Goal: Task Accomplishment & Management: Complete application form

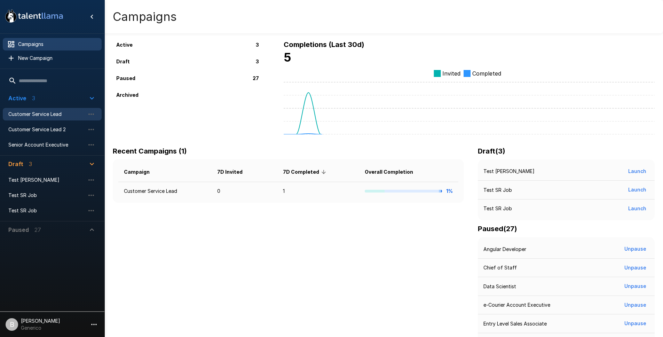
click at [35, 115] on span "Customer Service Lead" at bounding box center [46, 114] width 77 height 7
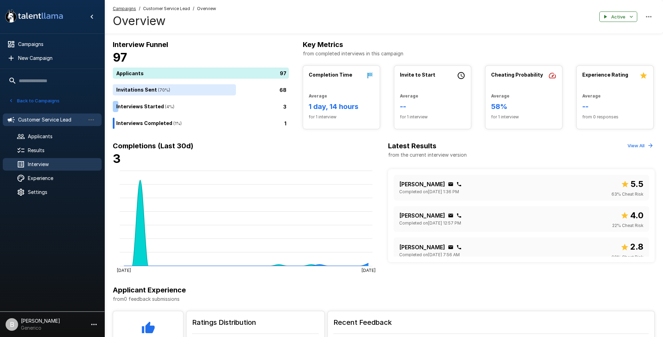
click at [40, 165] on span "Interview" at bounding box center [62, 164] width 68 height 7
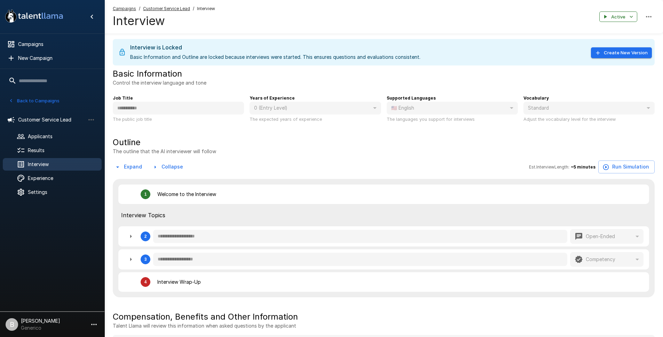
type textarea "*"
click at [611, 52] on button "Create New Version" at bounding box center [621, 52] width 61 height 11
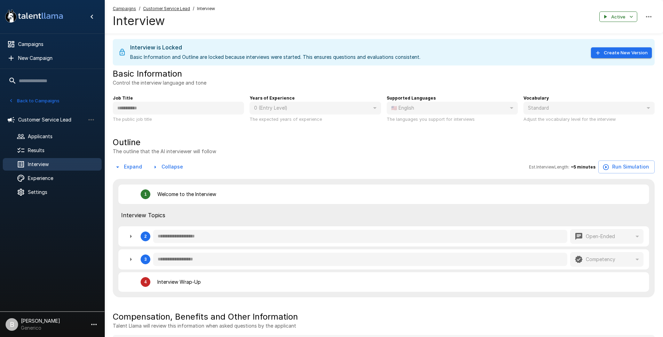
type textarea "*"
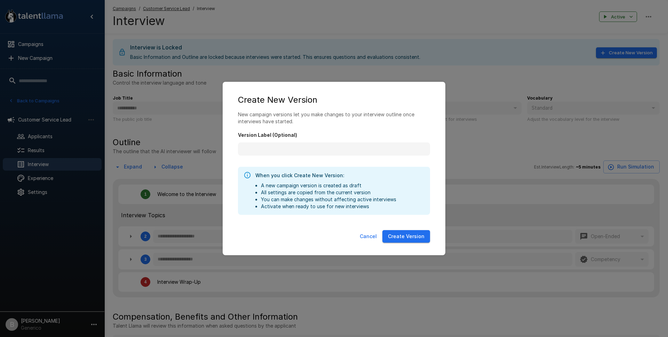
click at [414, 240] on button "Create Version" at bounding box center [406, 236] width 48 height 13
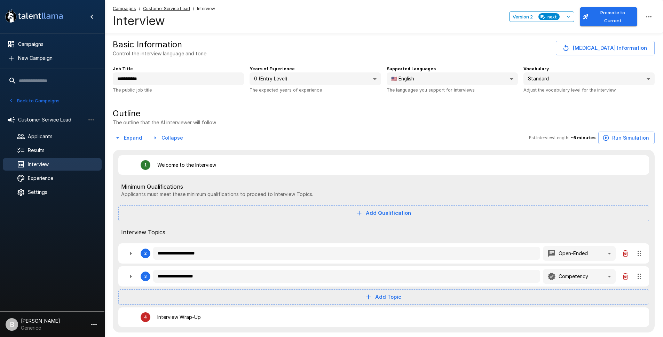
type textarea "*"
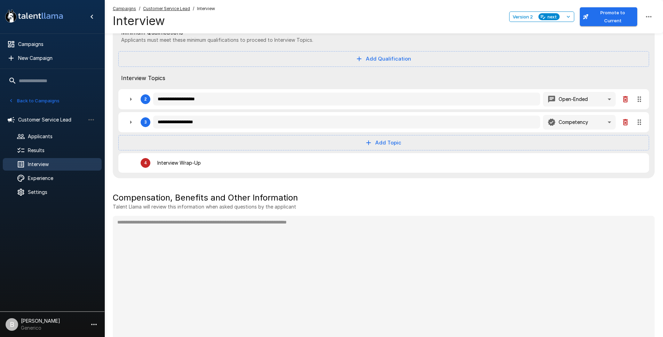
scroll to position [155, 0]
click at [391, 142] on button "Add Topic" at bounding box center [383, 141] width 531 height 15
drag, startPoint x: 385, startPoint y: 160, endPoint x: 381, endPoint y: 160, distance: 4.9
click at [385, 160] on span "Competency" at bounding box center [390, 158] width 34 height 8
type textarea "*"
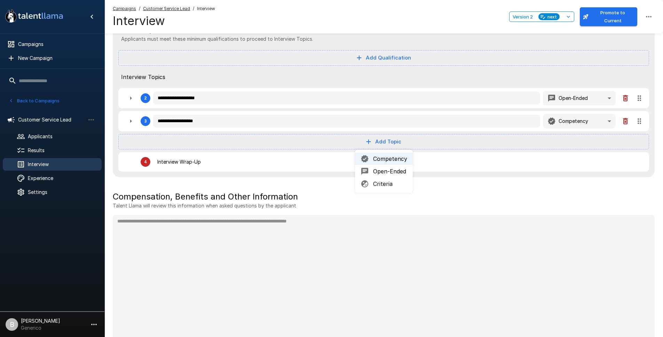
type textarea "*"
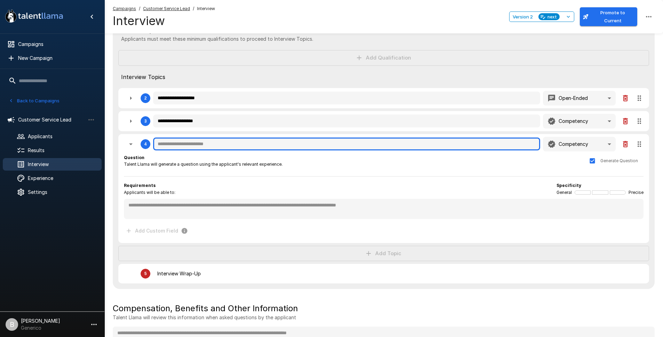
type textarea "*"
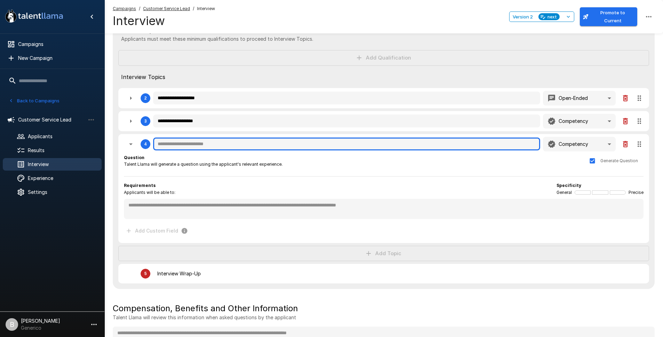
click at [206, 147] on input "text" at bounding box center [346, 143] width 387 height 13
type textarea "*"
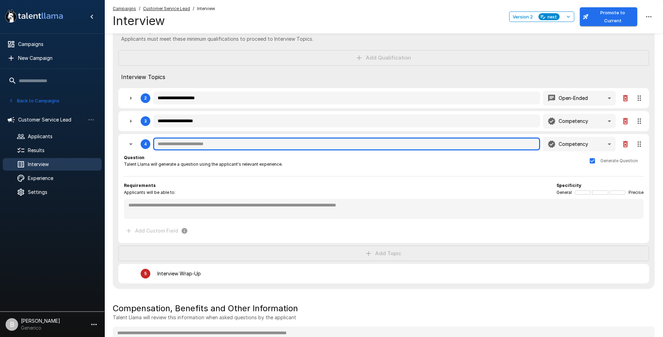
type textarea "*"
type input "*"
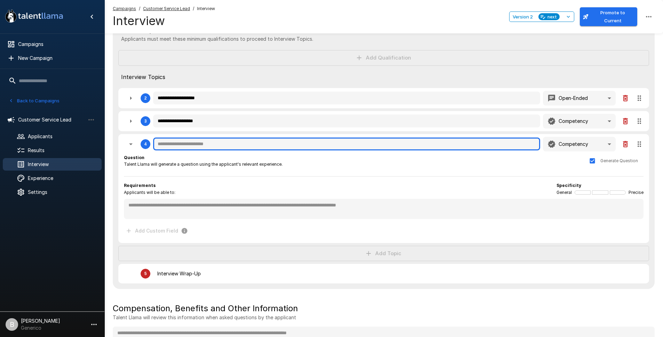
type textarea "*"
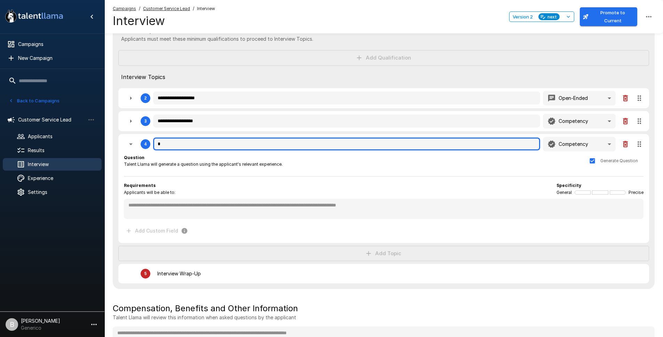
type input "**"
type textarea "*"
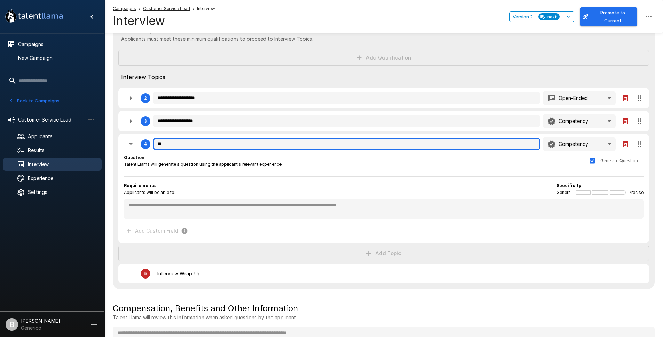
type textarea "*"
type input "***"
type textarea "*"
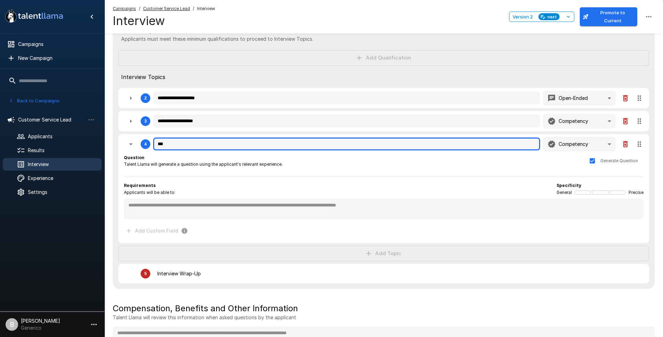
type textarea "*"
type input "***"
type textarea "*"
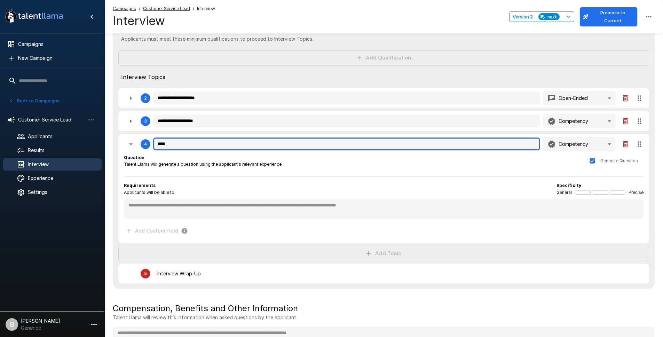
type textarea "*"
type input "*****"
type textarea "*"
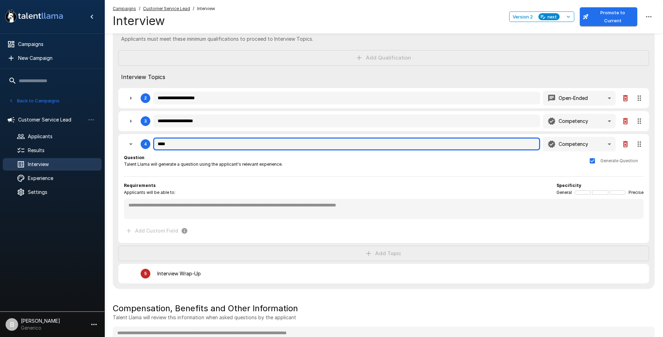
type textarea "*"
type input "******"
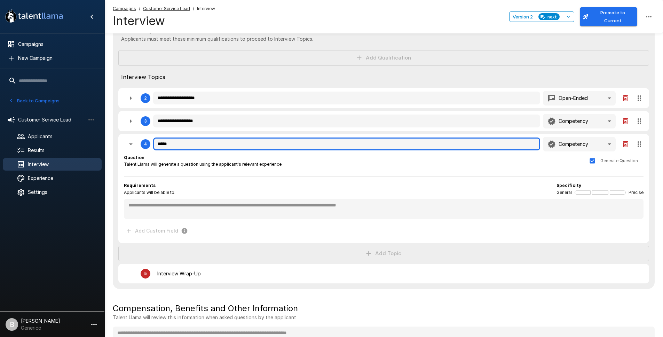
type textarea "*"
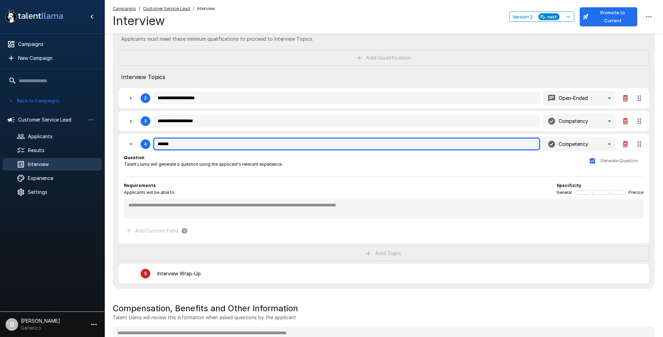
type input "*******"
type textarea "*"
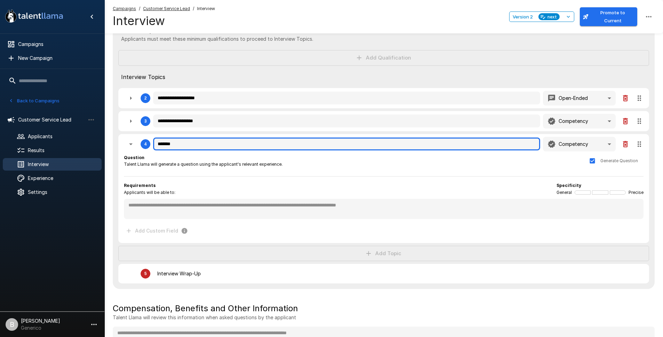
type textarea "*"
type input "********"
type textarea "*"
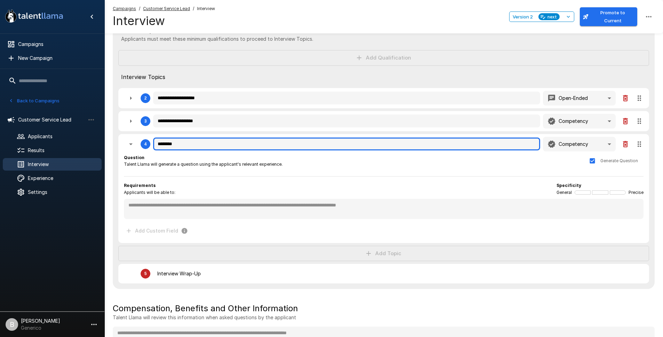
type textarea "*"
type input "*********"
type textarea "*"
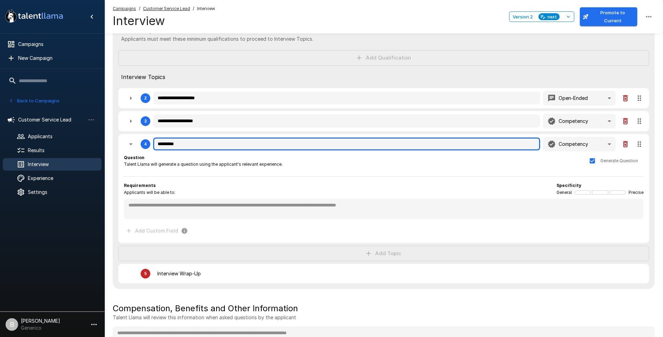
type textarea "*"
type input "**********"
type textarea "*"
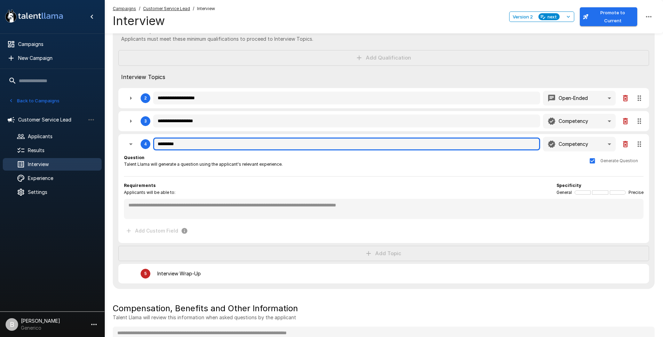
type textarea "*"
type input "**********"
type textarea "*"
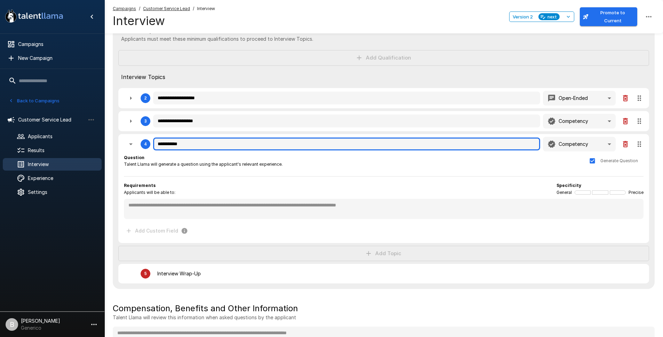
type textarea "*"
type input "**********"
type textarea "*"
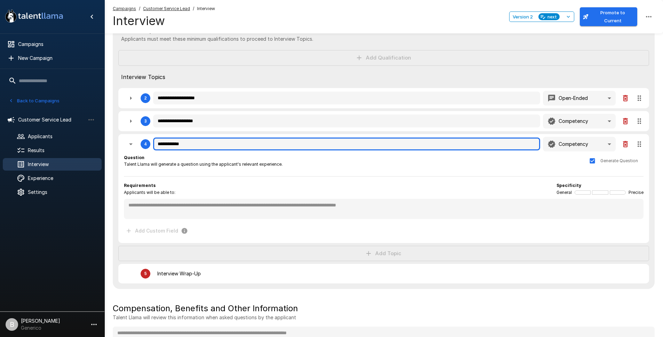
type textarea "*"
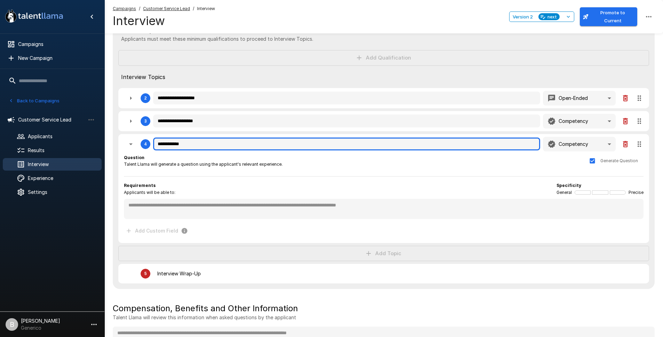
type textarea "*"
type input "**********"
type textarea "*"
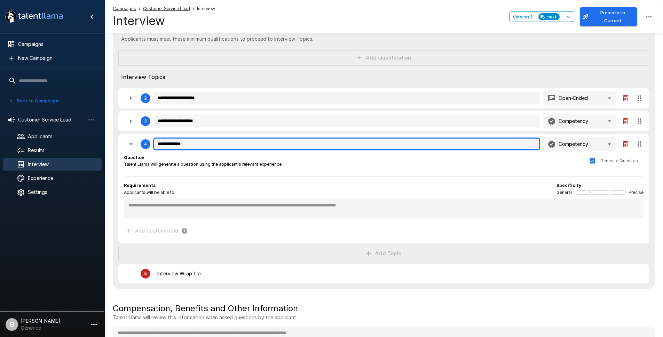
type textarea "*"
type input "**********"
type textarea "*"
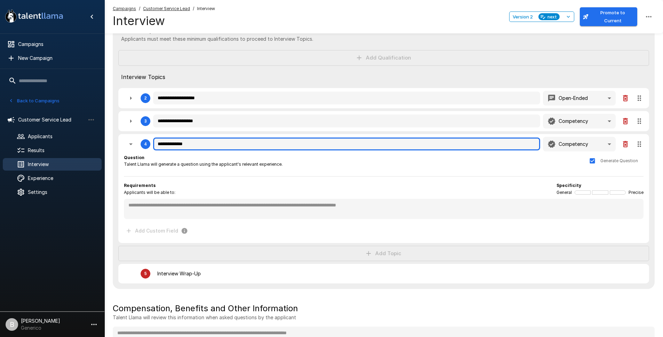
type textarea "*"
type input "**********"
type textarea "*"
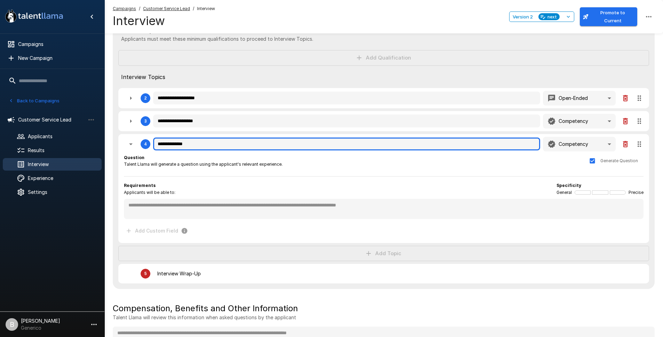
type textarea "*"
type input "**********"
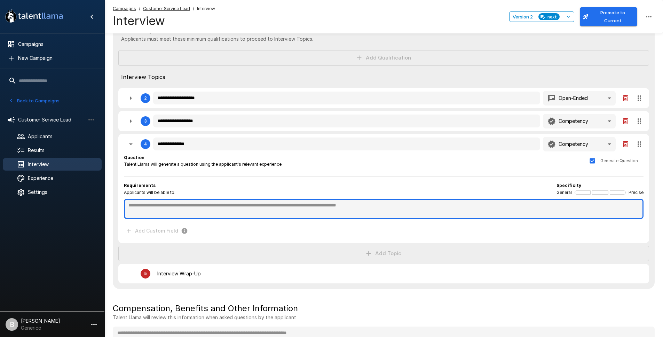
type textarea "*"
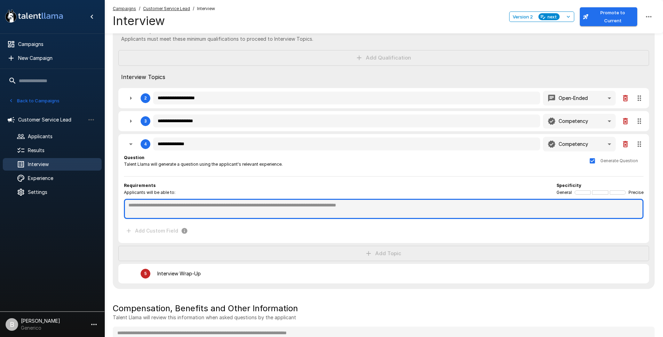
type textarea "*"
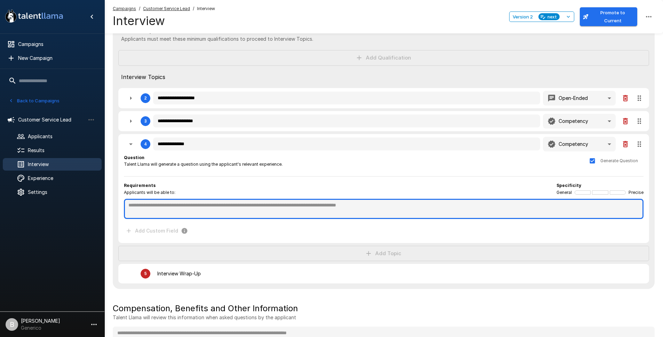
click at [230, 206] on textarea at bounding box center [383, 209] width 519 height 20
type textarea "*"
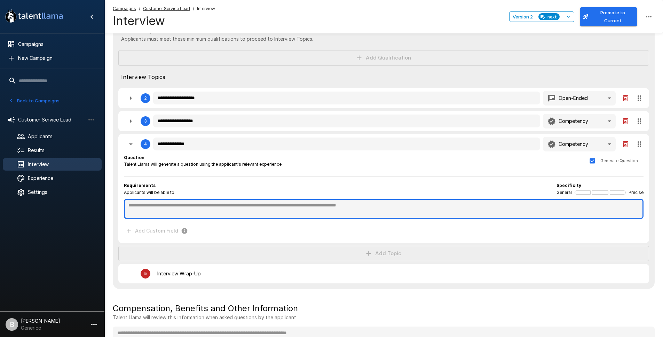
type textarea "*"
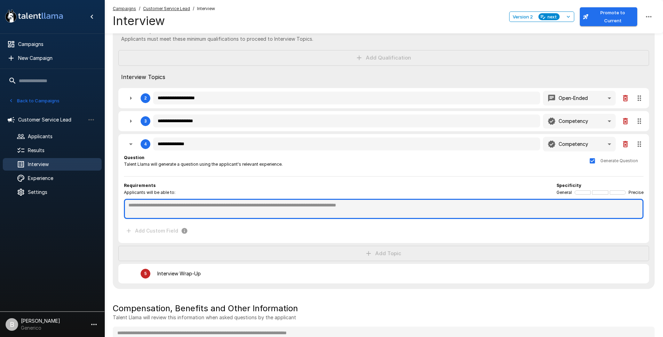
type textarea "*"
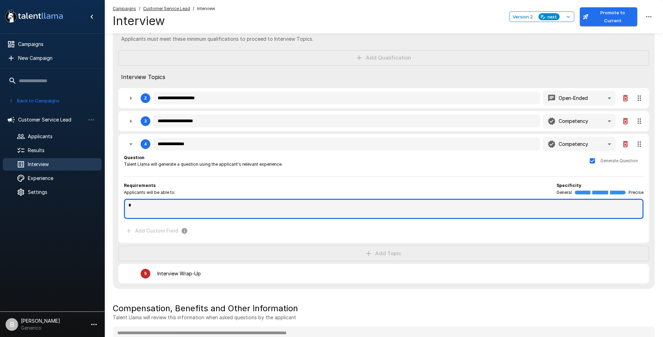
type textarea "*"
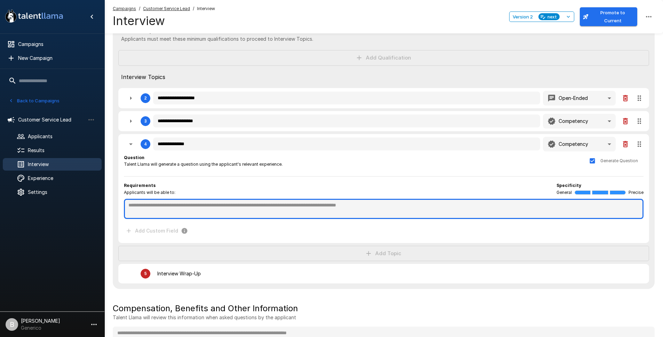
type textarea "*"
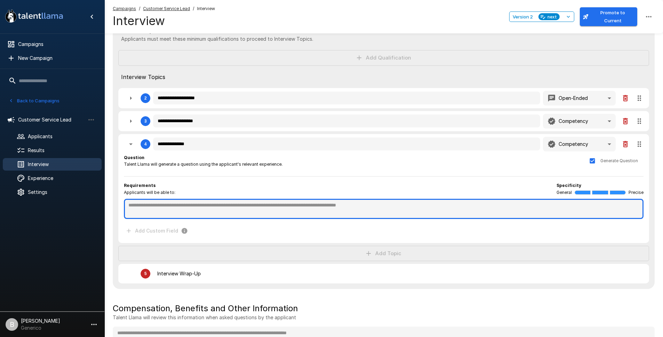
type textarea "*"
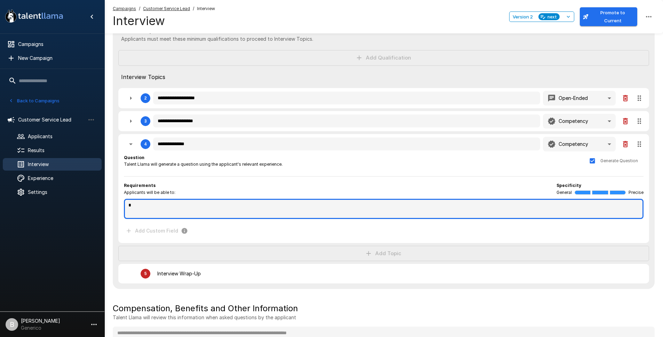
type textarea "*"
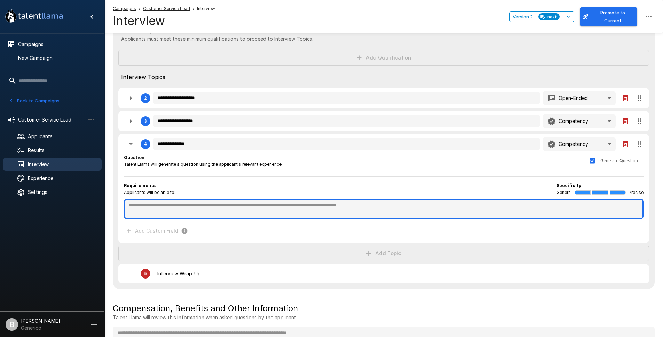
type textarea "*"
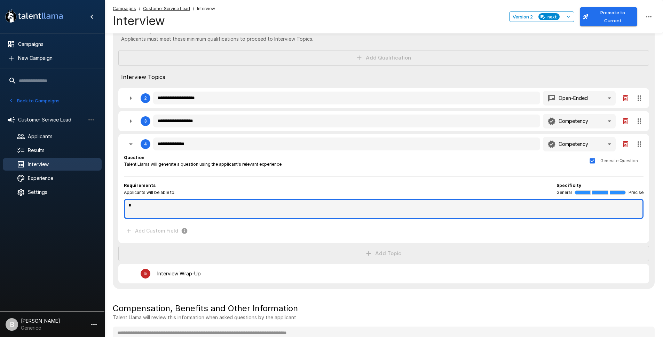
type textarea "*"
type textarea "**"
type textarea "*"
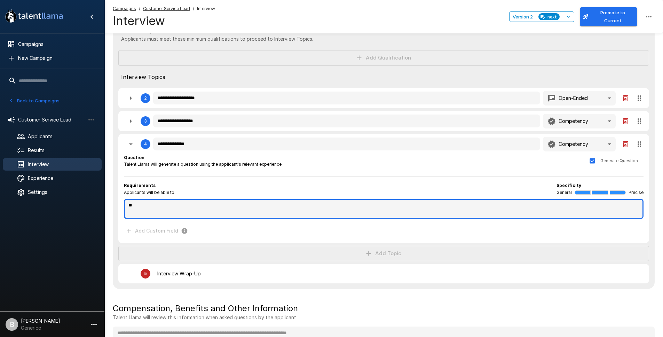
type textarea "*"
type textarea "***"
type textarea "*"
type textarea "****"
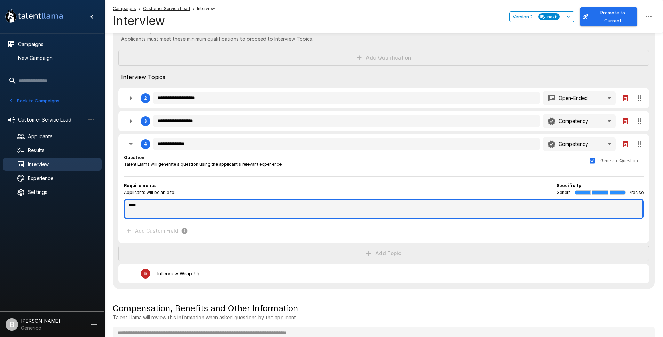
type textarea "*"
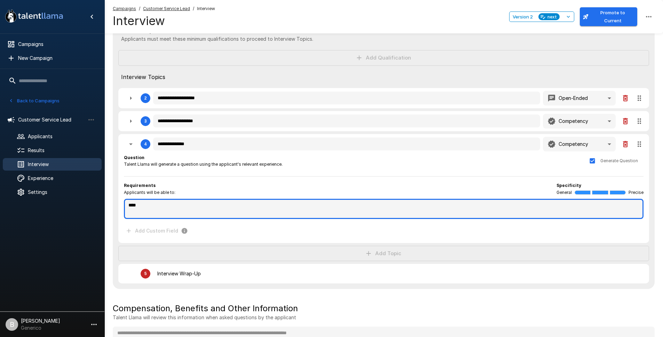
type textarea "*"
type textarea "*****"
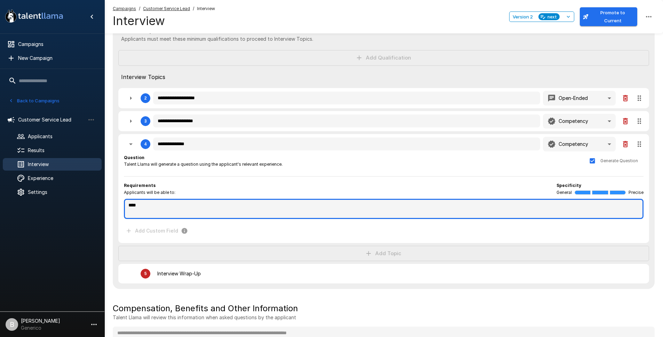
type textarea "*"
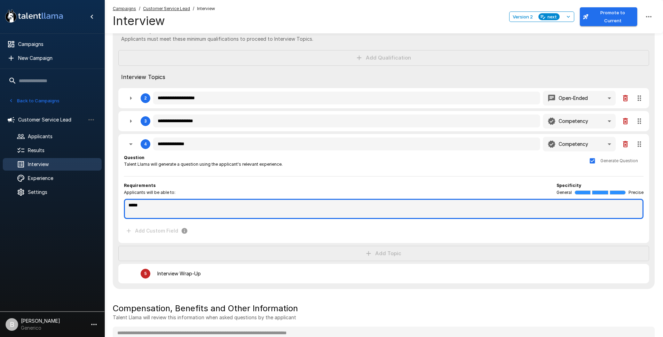
type textarea "******"
type textarea "*"
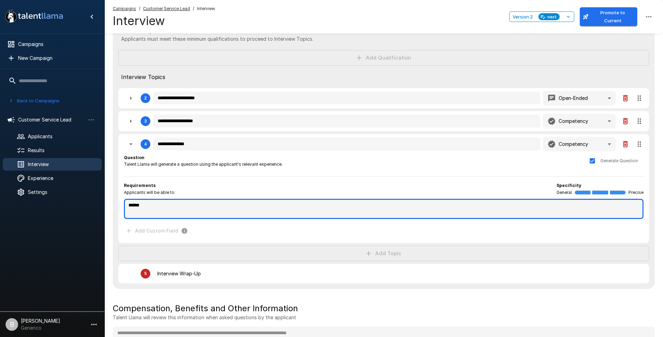
type textarea "*"
type textarea "*******"
type textarea "*"
click at [238, 207] on textarea "**********" at bounding box center [383, 209] width 519 height 20
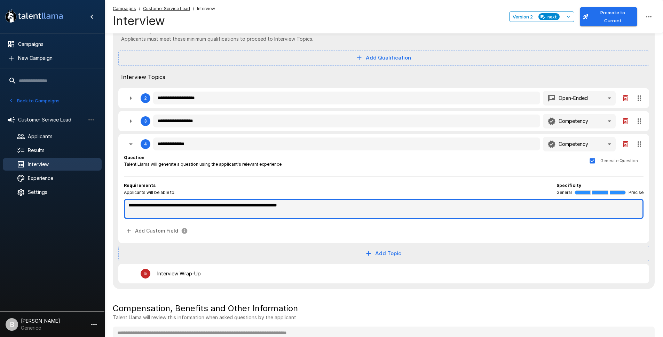
click at [238, 207] on textarea "**********" at bounding box center [383, 209] width 519 height 20
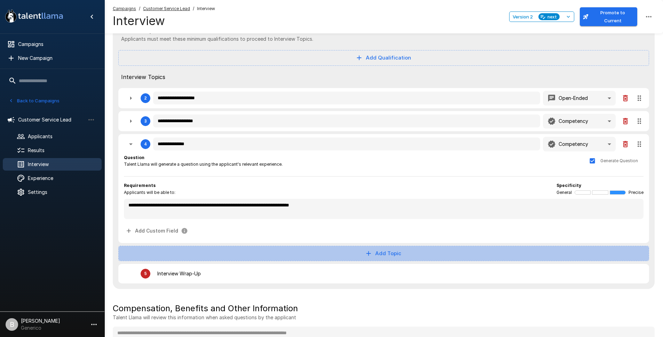
click at [382, 253] on button "Add Topic" at bounding box center [383, 253] width 531 height 15
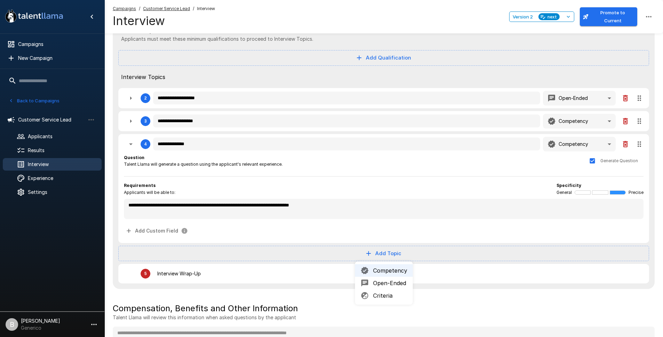
click at [385, 269] on span "Competency" at bounding box center [390, 270] width 34 height 8
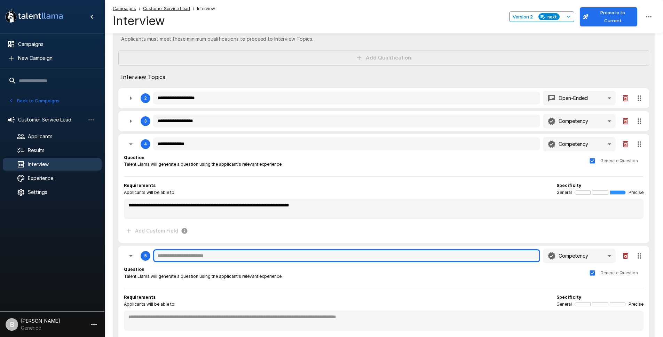
click at [209, 255] on input "text" at bounding box center [346, 255] width 387 height 13
click at [212, 255] on input "text" at bounding box center [346, 255] width 387 height 13
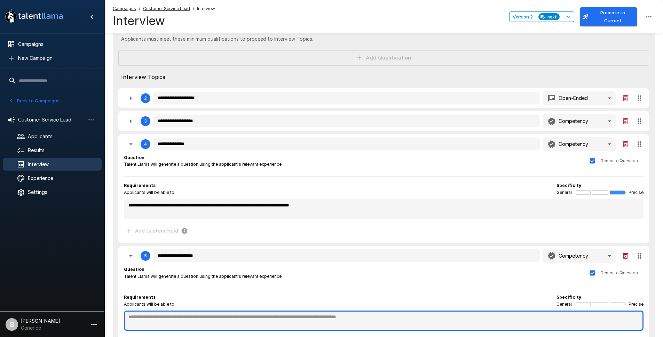
click at [206, 314] on textarea at bounding box center [383, 320] width 519 height 20
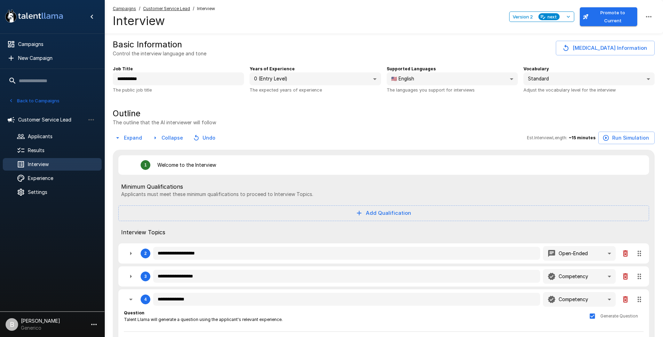
scroll to position [1, 0]
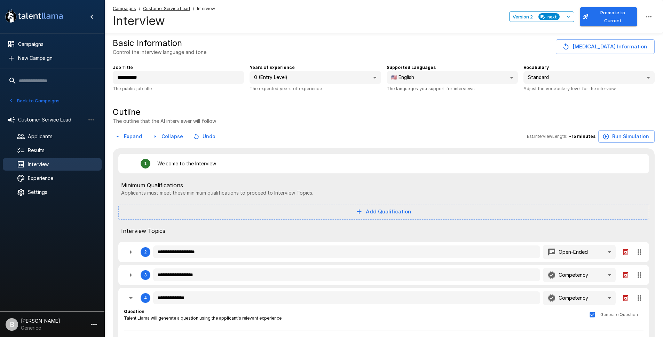
click at [601, 18] on button "Promote to Current" at bounding box center [608, 16] width 57 height 19
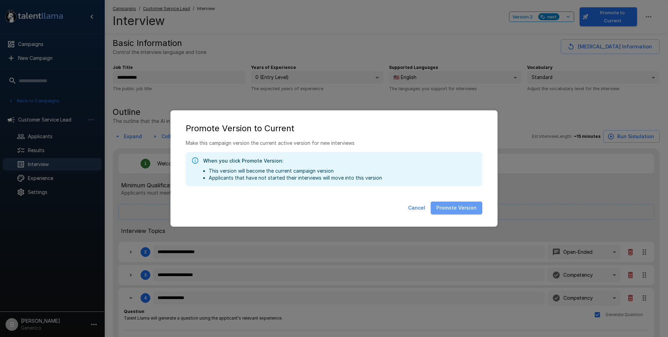
click at [467, 208] on button "Promote Version" at bounding box center [456, 207] width 51 height 13
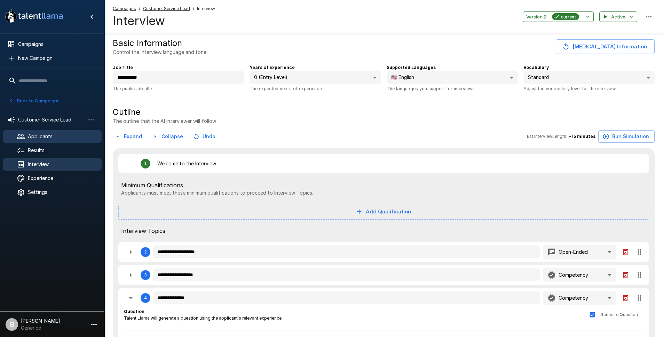
click at [46, 134] on span "Applicants" at bounding box center [62, 136] width 68 height 7
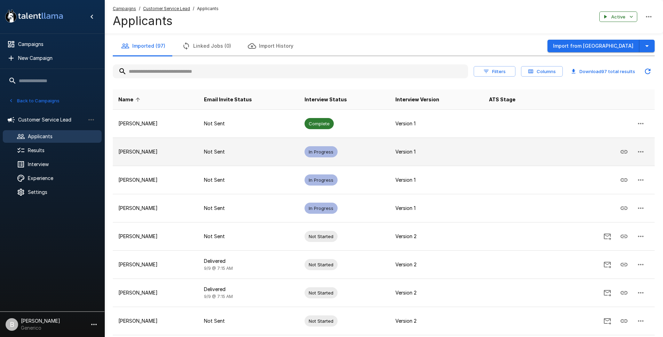
click at [640, 150] on icon "button" at bounding box center [640, 152] width 8 height 8
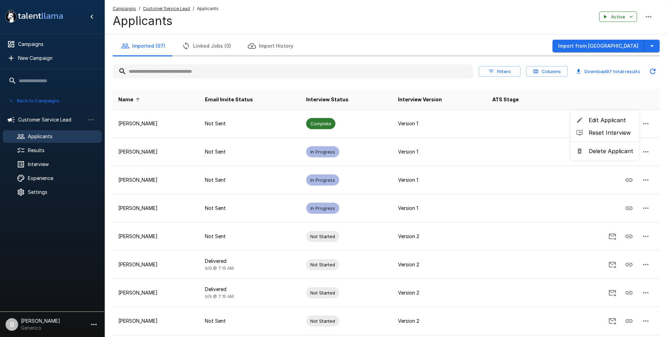
click at [624, 129] on span "Reset Interview" at bounding box center [611, 132] width 45 height 8
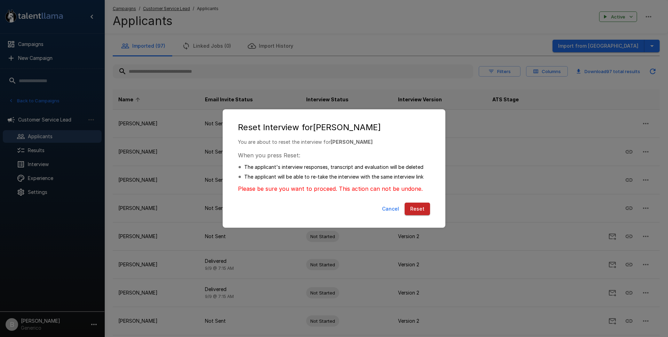
click at [412, 216] on div "Cancel Reset" at bounding box center [334, 210] width 209 height 21
click at [416, 210] on button "Reset" at bounding box center [417, 208] width 25 height 13
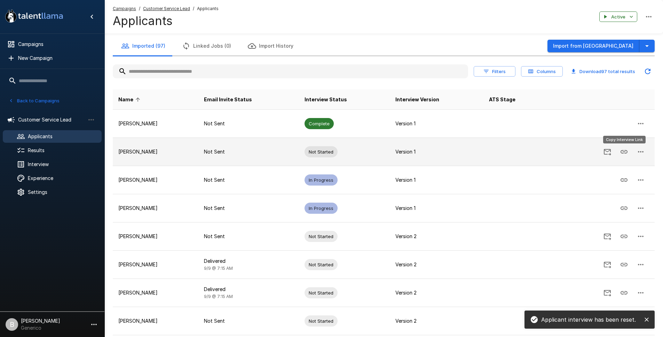
click at [621, 153] on icon "Copy Interview Link" at bounding box center [623, 151] width 7 height 3
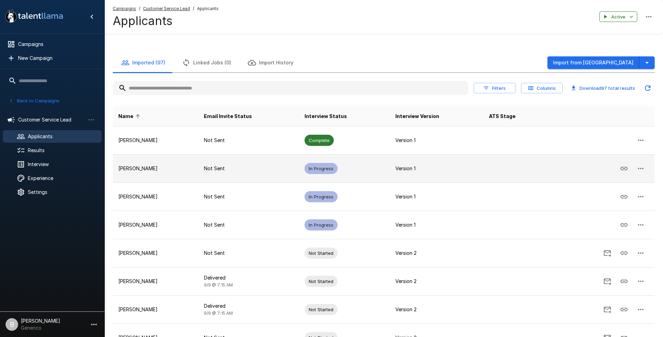
click at [640, 164] on button "button" at bounding box center [640, 168] width 17 height 17
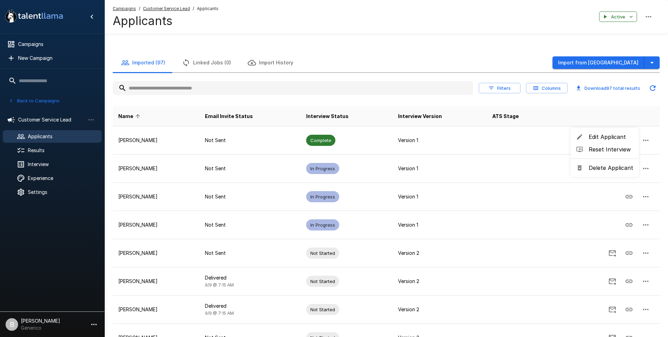
click at [619, 146] on span "Reset Interview" at bounding box center [611, 149] width 45 height 8
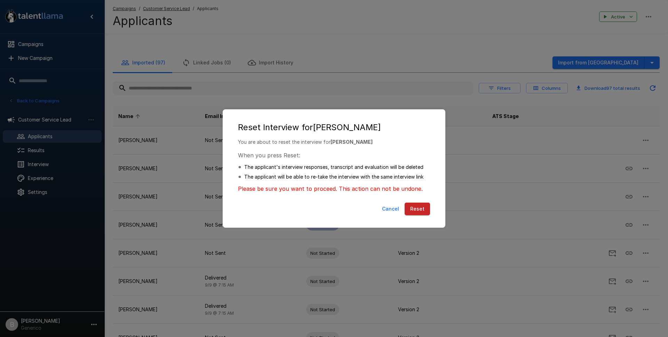
click at [420, 211] on button "Reset" at bounding box center [417, 208] width 25 height 13
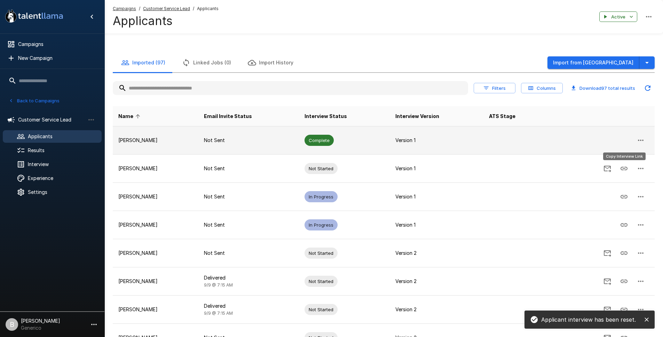
drag, startPoint x: 624, startPoint y: 166, endPoint x: 602, endPoint y: 149, distance: 27.3
click at [624, 166] on icon "Copy Interview Link" at bounding box center [624, 168] width 8 height 8
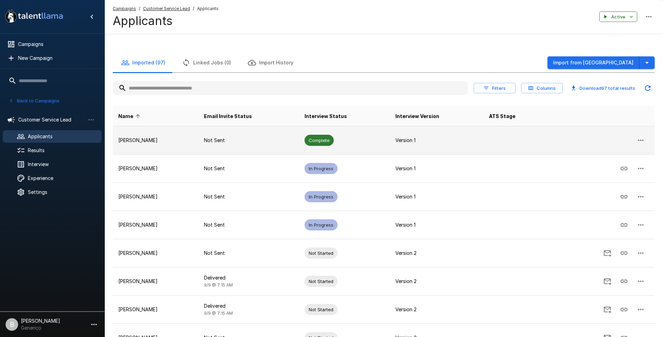
click at [644, 137] on icon "button" at bounding box center [640, 140] width 8 height 8
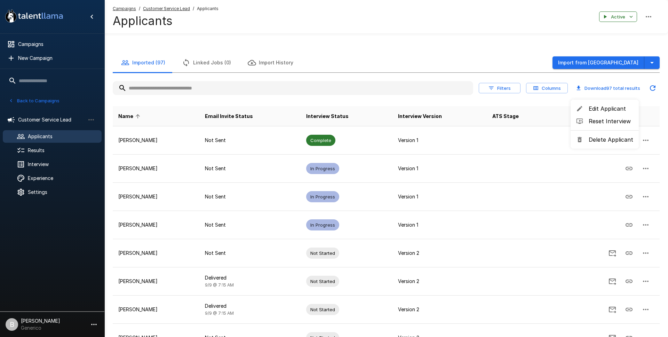
click at [435, 135] on div at bounding box center [334, 168] width 668 height 337
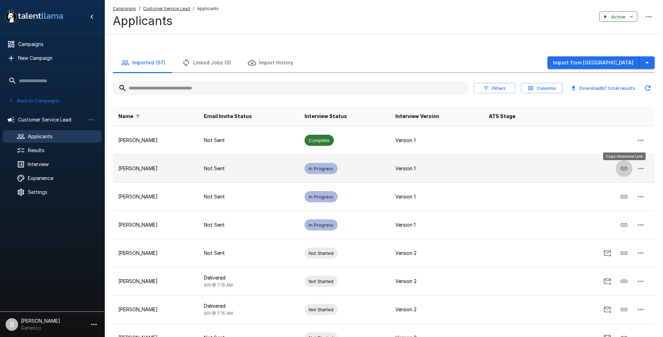
click at [620, 167] on icon "Copy Interview Link" at bounding box center [624, 168] width 8 height 8
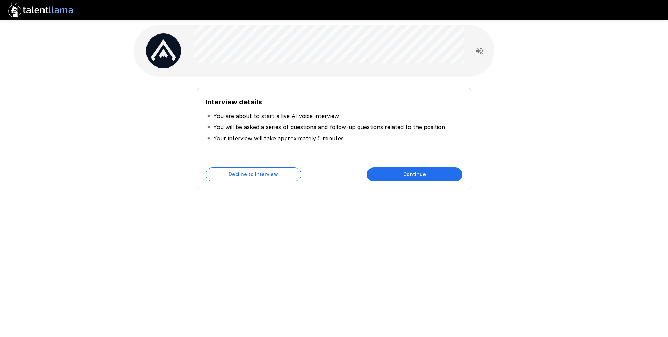
click at [394, 178] on button "Continue" at bounding box center [415, 174] width 96 height 14
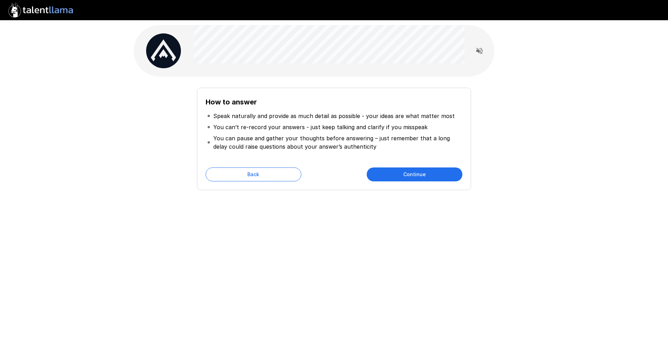
click at [394, 178] on button "Continue" at bounding box center [415, 174] width 96 height 14
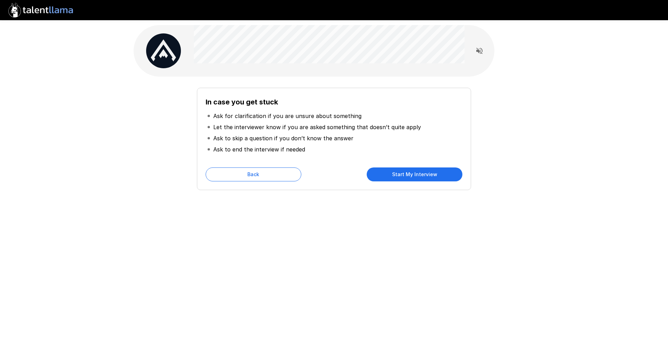
click at [394, 178] on button "Start My Interview" at bounding box center [415, 174] width 96 height 14
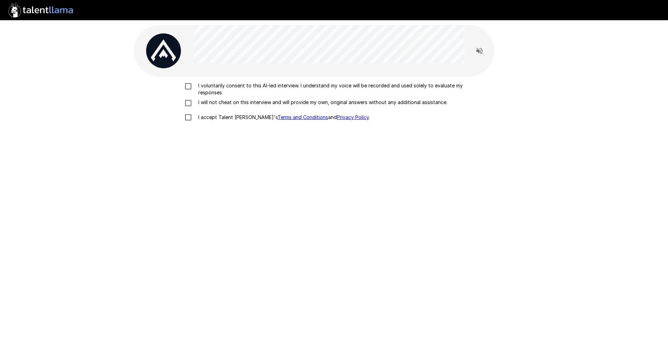
click at [258, 85] on p "I voluntarily consent to this AI-led interview. I understand my voice will be r…" at bounding box center [342, 89] width 292 height 14
click at [234, 101] on p "I will not cheat on this interview and will provide my own, original answers wi…" at bounding box center [322, 102] width 252 height 7
click at [222, 118] on p "I accept Talent Llama's Terms and Conditions and Privacy Policy ." at bounding box center [283, 117] width 174 height 7
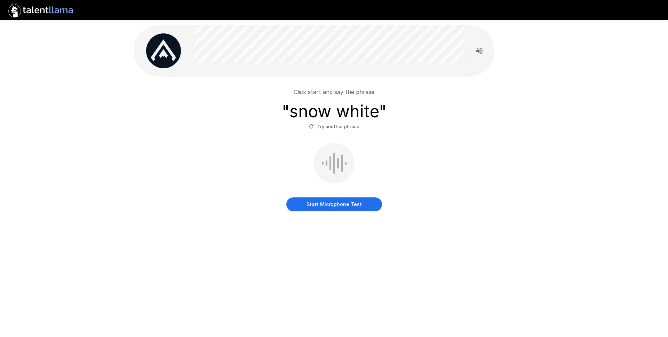
click at [347, 207] on button "Start Microphone Test" at bounding box center [334, 204] width 96 height 14
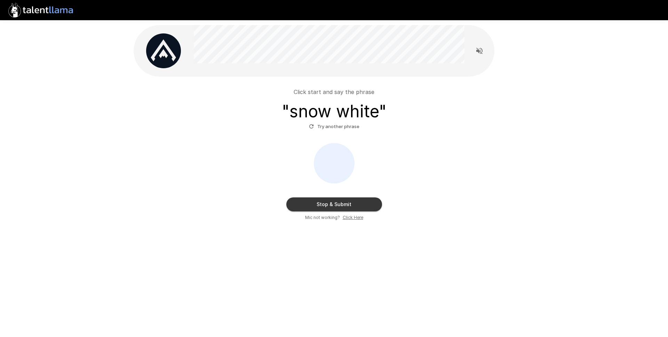
click at [347, 207] on button "Stop & Submit" at bounding box center [334, 204] width 96 height 14
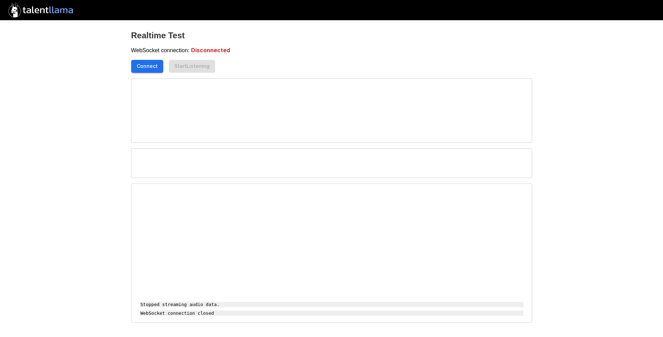
click at [150, 66] on button "Connect" at bounding box center [147, 66] width 32 height 13
click at [160, 73] on div "WebSocket connection: Disconnected Connect Start Listening Stopped streaming au…" at bounding box center [331, 184] width 401 height 277
click at [158, 70] on button "Connect" at bounding box center [147, 66] width 32 height 13
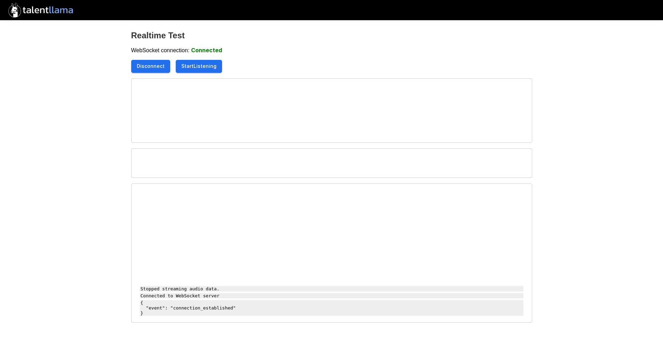
click at [208, 70] on button "Start Listening" at bounding box center [199, 66] width 46 height 13
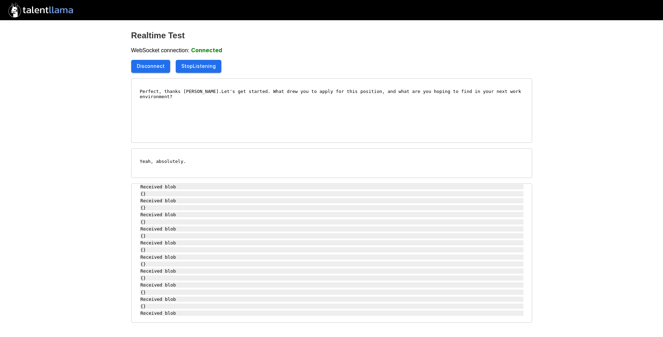
click at [393, 50] on div "WebSocket connection: Connected" at bounding box center [331, 50] width 401 height 8
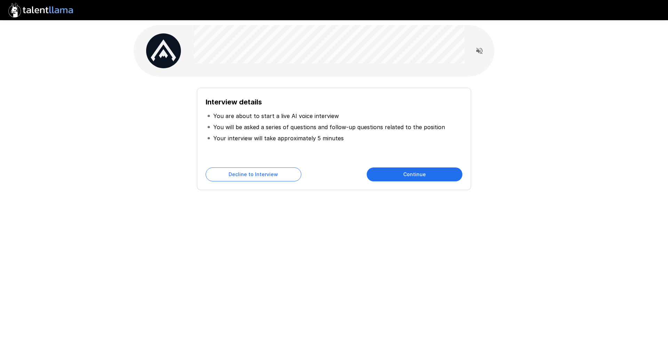
click at [397, 167] on button "Continue" at bounding box center [415, 174] width 96 height 14
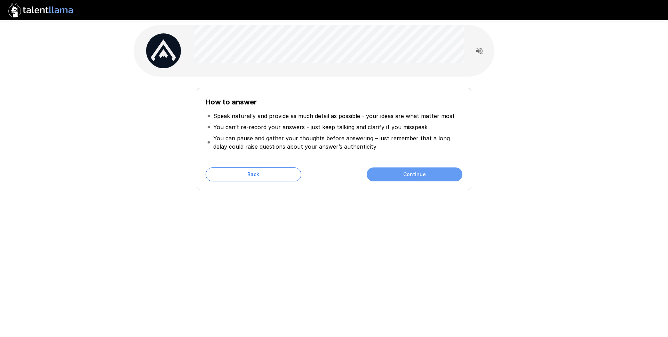
click at [401, 179] on button "Continue" at bounding box center [415, 174] width 96 height 14
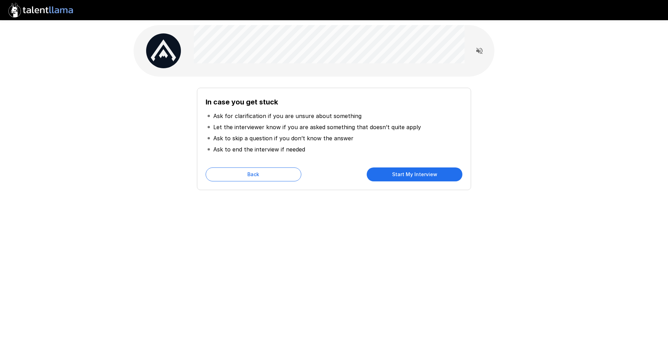
click at [400, 177] on button "Start My Interview" at bounding box center [415, 174] width 96 height 14
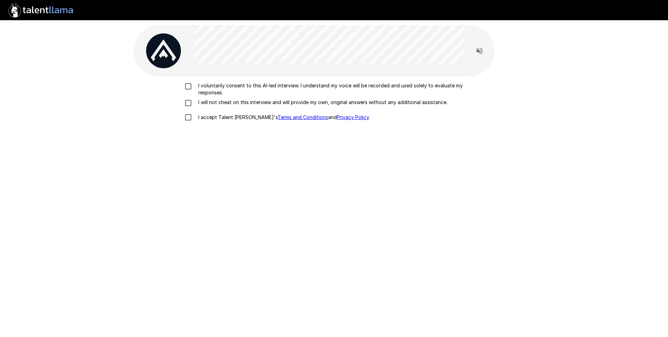
click at [230, 87] on p "I voluntarily consent to this AI-led interview. I understand my voice will be r…" at bounding box center [342, 89] width 292 height 14
click at [226, 100] on p "I will not cheat on this interview and will provide my own, original answers wi…" at bounding box center [322, 102] width 252 height 7
click at [220, 118] on p "I accept Talent Llama's Terms and Conditions and Privacy Policy ." at bounding box center [283, 117] width 174 height 7
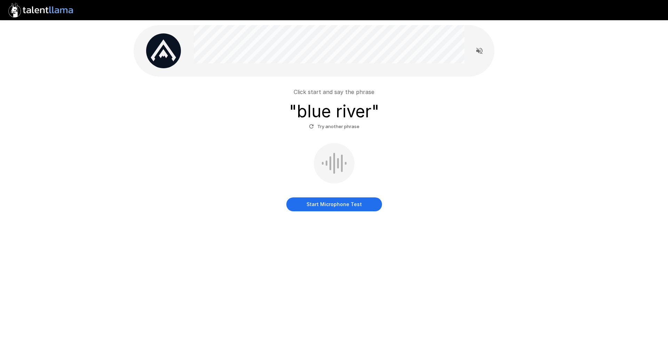
click at [364, 200] on button "Start Microphone Test" at bounding box center [334, 204] width 96 height 14
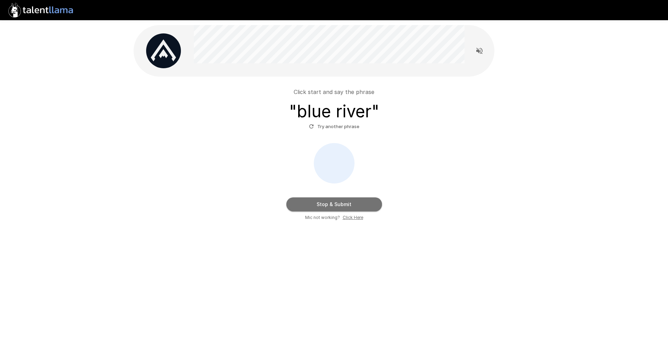
click at [355, 199] on button "Stop & Submit" at bounding box center [334, 204] width 96 height 14
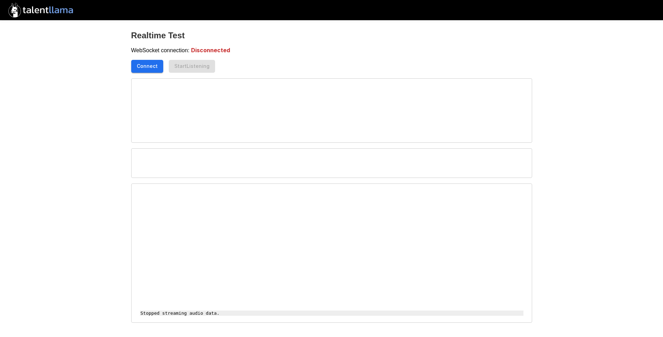
click at [260, 58] on div "WebSocket connection: Disconnected Connect Start Listening Stopped streaming au…" at bounding box center [331, 184] width 401 height 277
click at [153, 67] on button "Connect" at bounding box center [147, 66] width 32 height 13
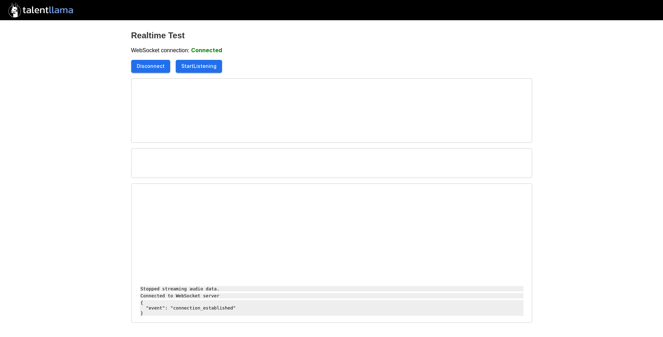
click at [197, 69] on button "Start Listening" at bounding box center [199, 66] width 46 height 13
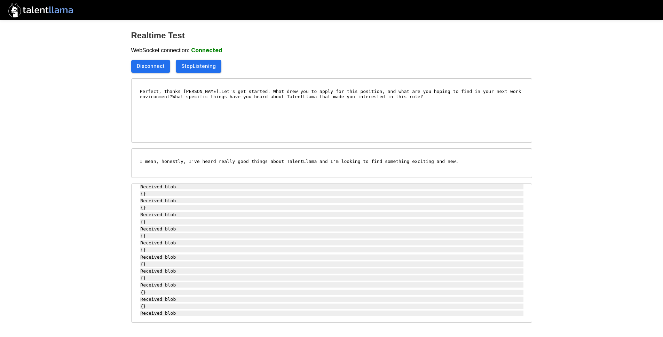
click at [200, 66] on button "Stop Listening" at bounding box center [199, 66] width 46 height 13
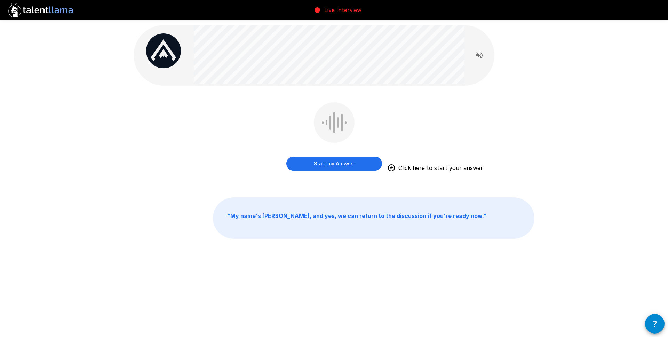
click at [596, 70] on div "Start my Answer Click here to start your answer " My name's [PERSON_NAME], and …" at bounding box center [334, 147] width 668 height 294
click at [490, 106] on div "Start my Answer Click here to start your answer" at bounding box center [334, 141] width 401 height 78
click at [590, 127] on div "Start my Answer Click here to start your answer " My name's [PERSON_NAME], and …" at bounding box center [334, 147] width 668 height 294
click at [298, 133] on div "Start my Answer Click here to start your answer" at bounding box center [334, 137] width 96 height 71
drag, startPoint x: 524, startPoint y: 103, endPoint x: 515, endPoint y: 106, distance: 9.6
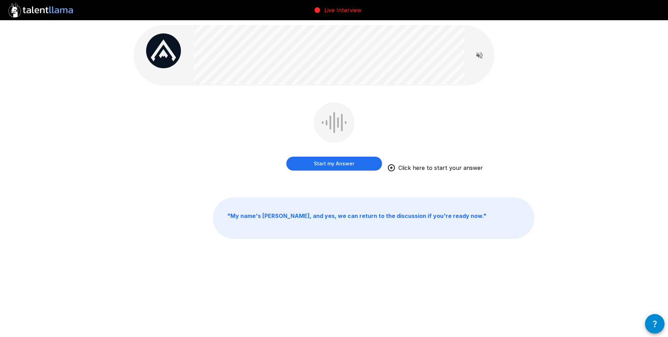
click at [524, 103] on div "Start my Answer Click here to start your answer" at bounding box center [334, 141] width 401 height 78
